Goal: Browse casually

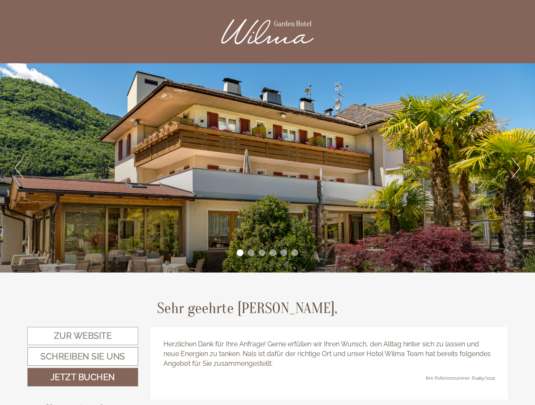
click at [268, 202] on div "Previous Next 1 2 3 4 5 6" at bounding box center [267, 167] width 535 height 209
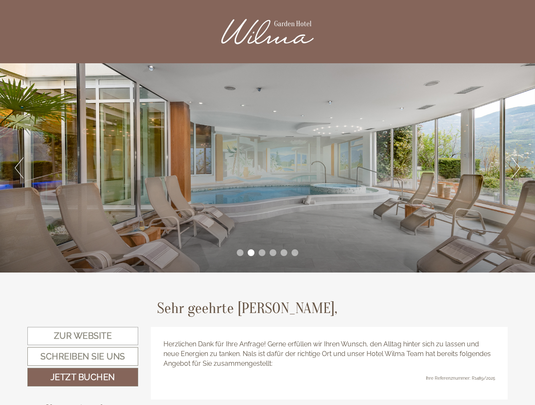
click at [19, 168] on button "Previous" at bounding box center [19, 167] width 9 height 21
click at [268, 168] on div "Previous Next 1 2 3 4 5 6" at bounding box center [267, 167] width 535 height 209
click at [516, 168] on button "Next" at bounding box center [516, 167] width 9 height 21
click at [240, 252] on li "1" at bounding box center [240, 252] width 7 height 7
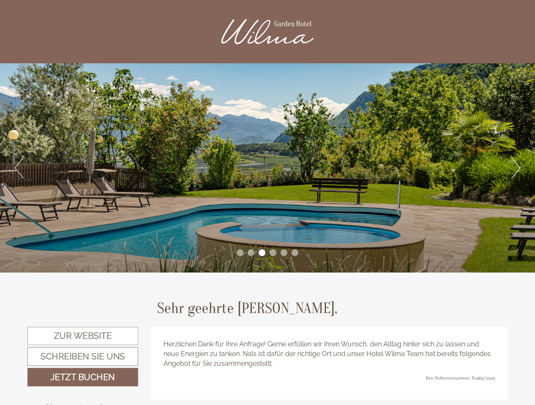
click at [251, 252] on li "2" at bounding box center [251, 252] width 7 height 7
click at [262, 252] on li "3" at bounding box center [262, 252] width 7 height 7
click at [273, 252] on li "4" at bounding box center [273, 252] width 7 height 7
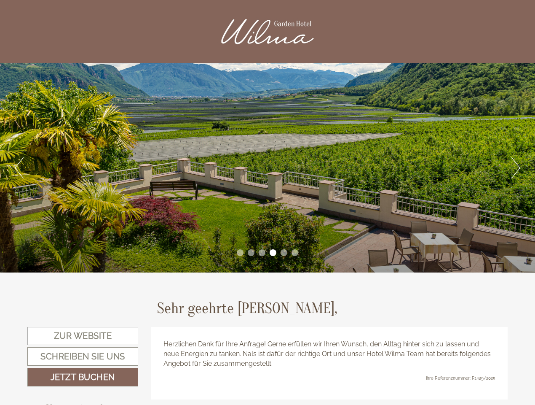
click at [284, 252] on li "5" at bounding box center [284, 252] width 7 height 7
click at [295, 252] on li "6" at bounding box center [295, 252] width 7 height 7
